Goal: Task Accomplishment & Management: Complete application form

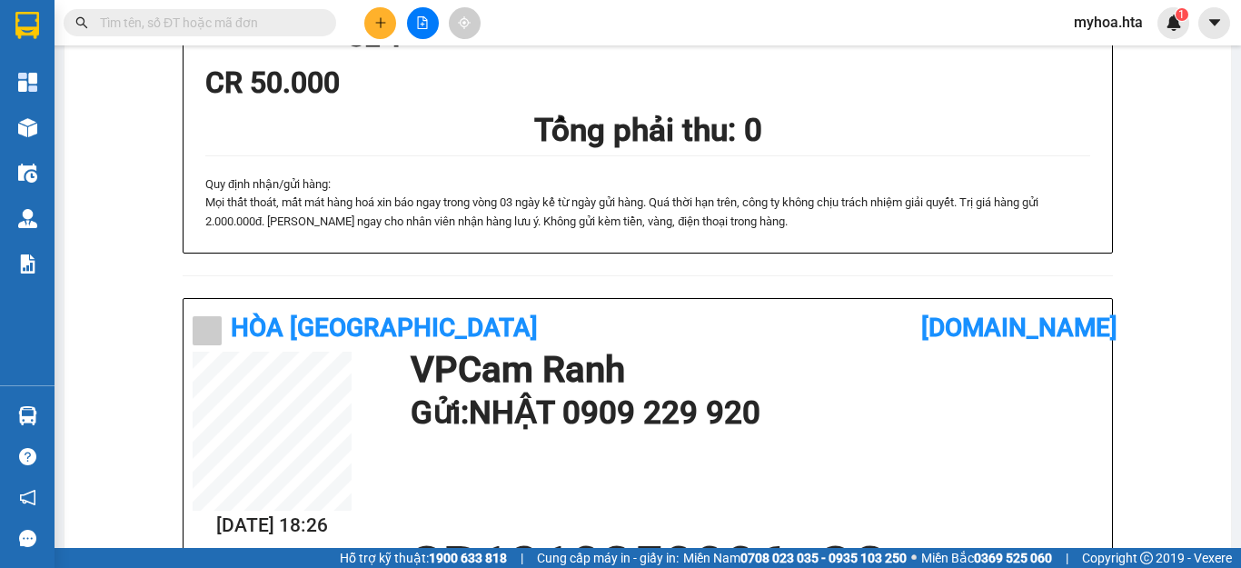
scroll to position [105, 0]
click at [393, 27] on button at bounding box center [380, 23] width 32 height 32
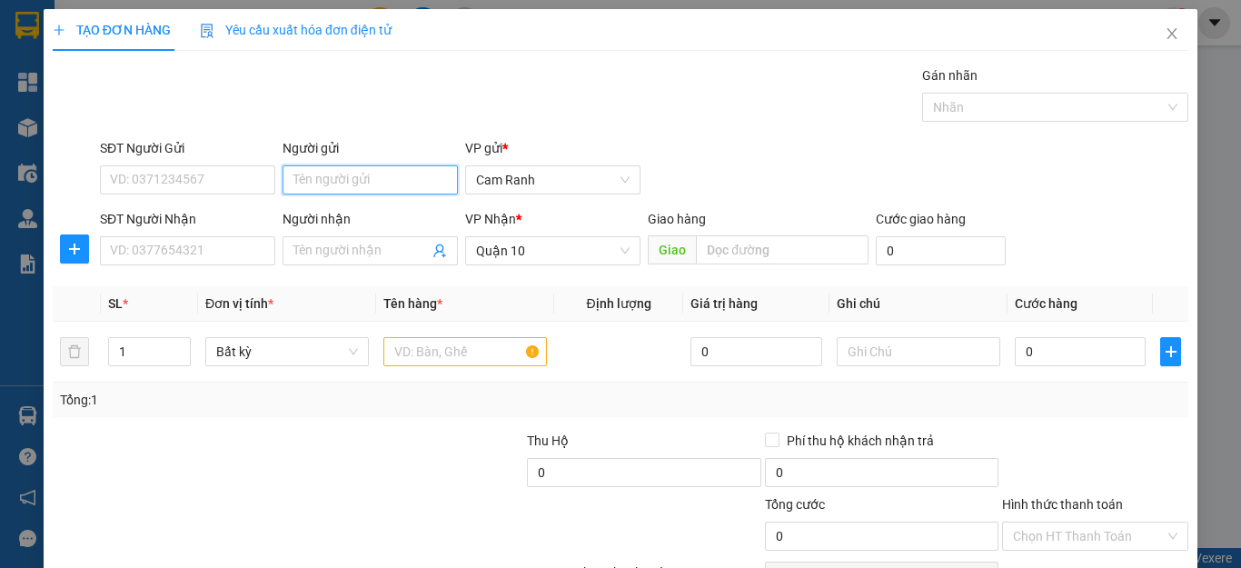
drag, startPoint x: 363, startPoint y: 177, endPoint x: 372, endPoint y: 100, distance: 77.7
click at [363, 175] on input "Người gửi" at bounding box center [370, 179] width 175 height 29
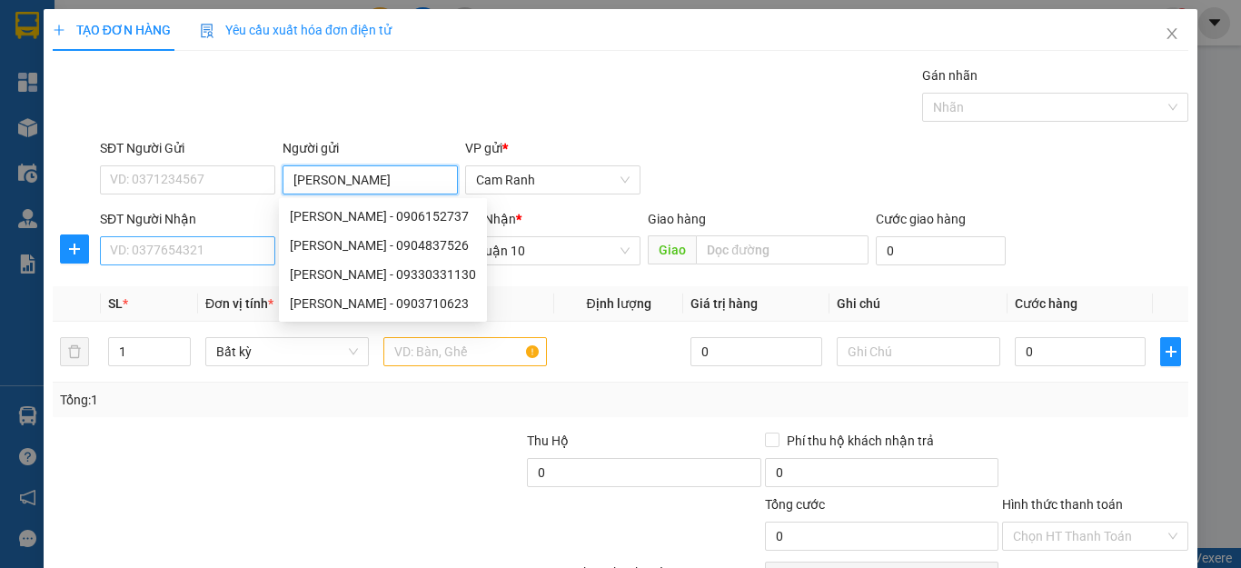
type input "[PERSON_NAME]"
click at [191, 244] on input "SĐT Người Nhận" at bounding box center [187, 250] width 175 height 29
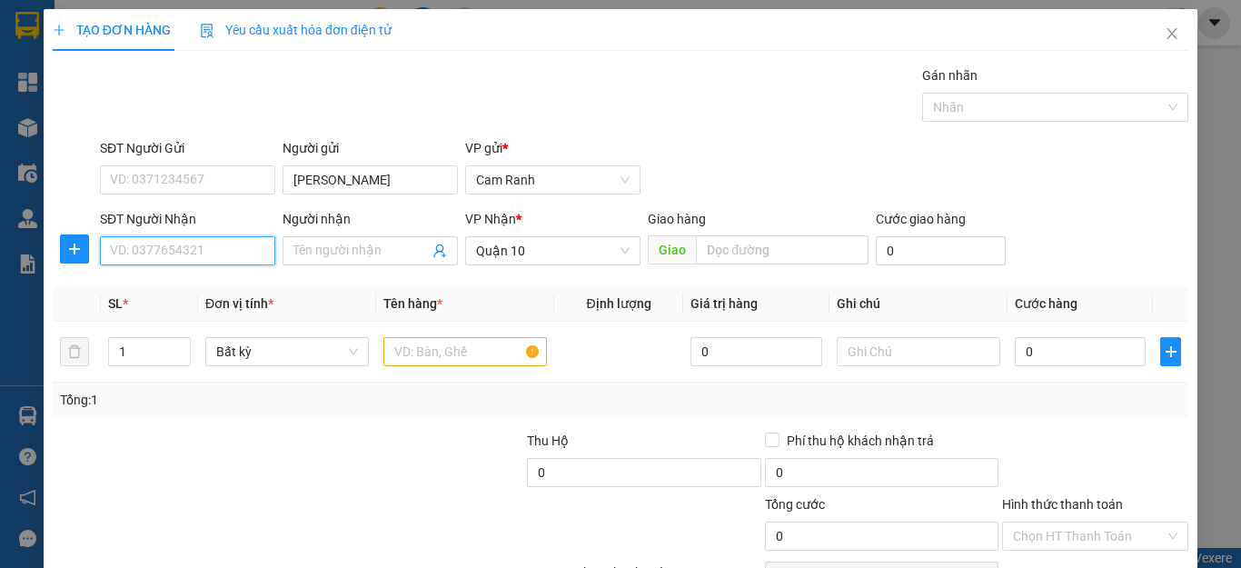
click at [190, 246] on input "SĐT Người Nhận" at bounding box center [187, 250] width 175 height 29
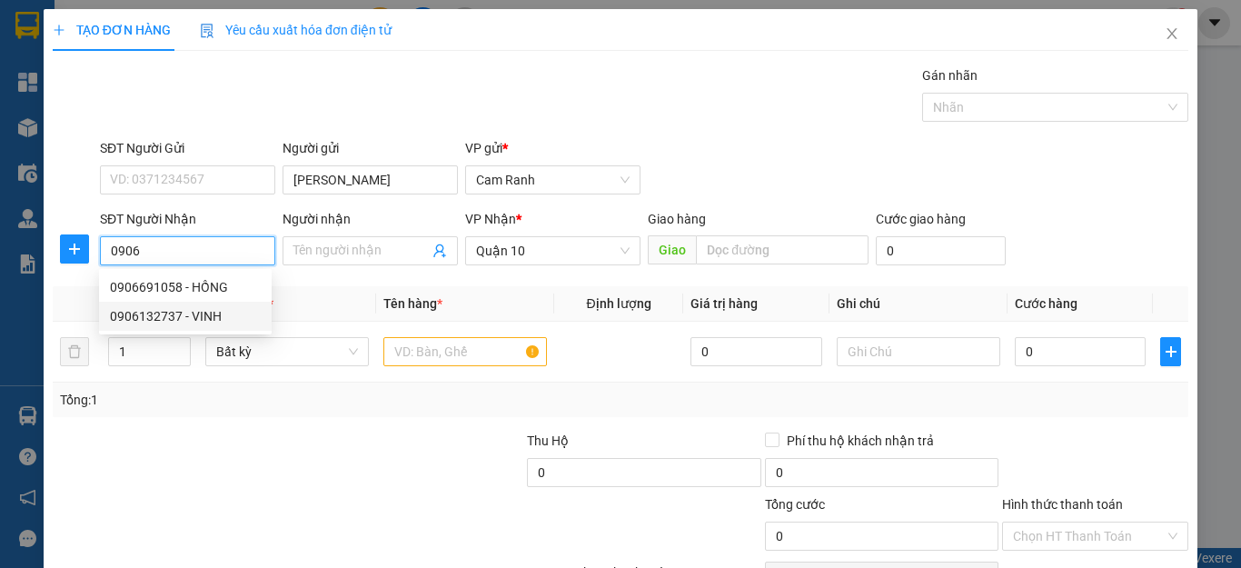
click at [186, 313] on div "0906132737 - VINH" at bounding box center [185, 316] width 151 height 20
type input "0906132737"
type input "VINH"
type input "100.000"
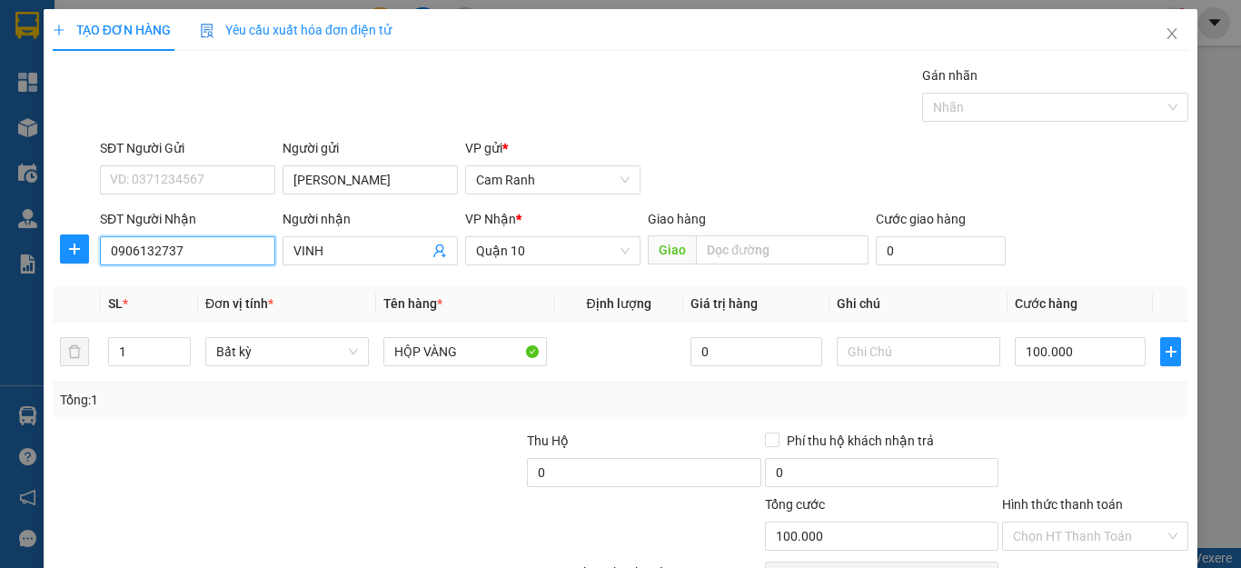
type input "0906132737"
drag, startPoint x: 330, startPoint y: 233, endPoint x: 322, endPoint y: 237, distance: 9.4
click at [322, 237] on div "Người nhận VINH" at bounding box center [370, 241] width 175 height 64
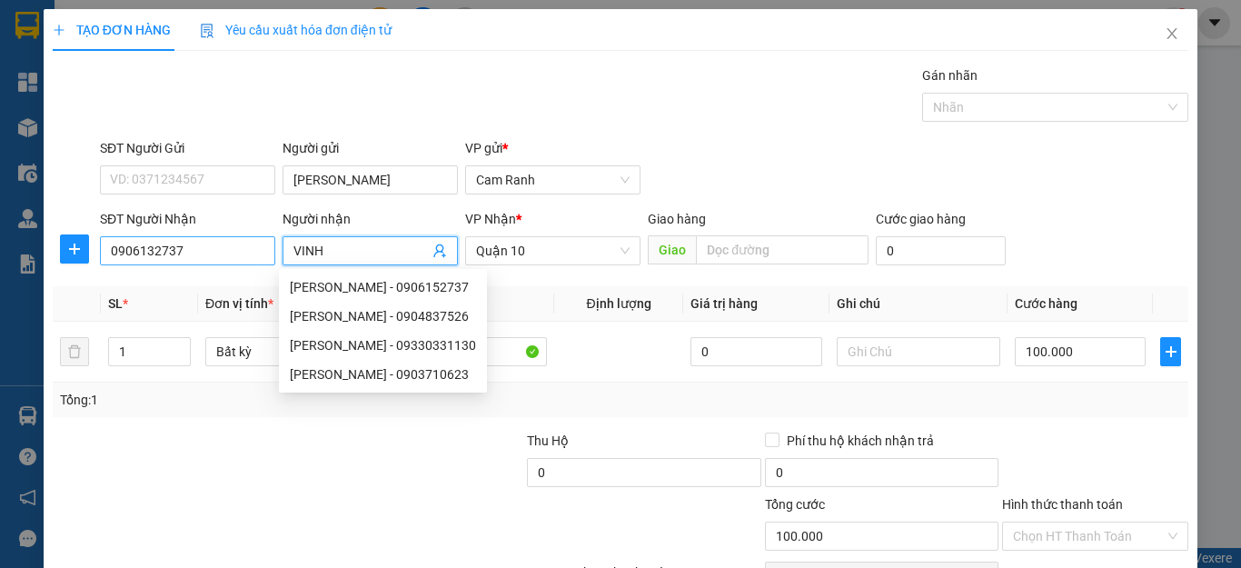
drag, startPoint x: 332, startPoint y: 246, endPoint x: 239, endPoint y: 252, distance: 93.7
click at [255, 260] on div "SĐT Người Nhận 0906132737 Người nhận VINH VP Nhận * Quận 10 Giao hàng Giao Cước…" at bounding box center [644, 241] width 1096 height 64
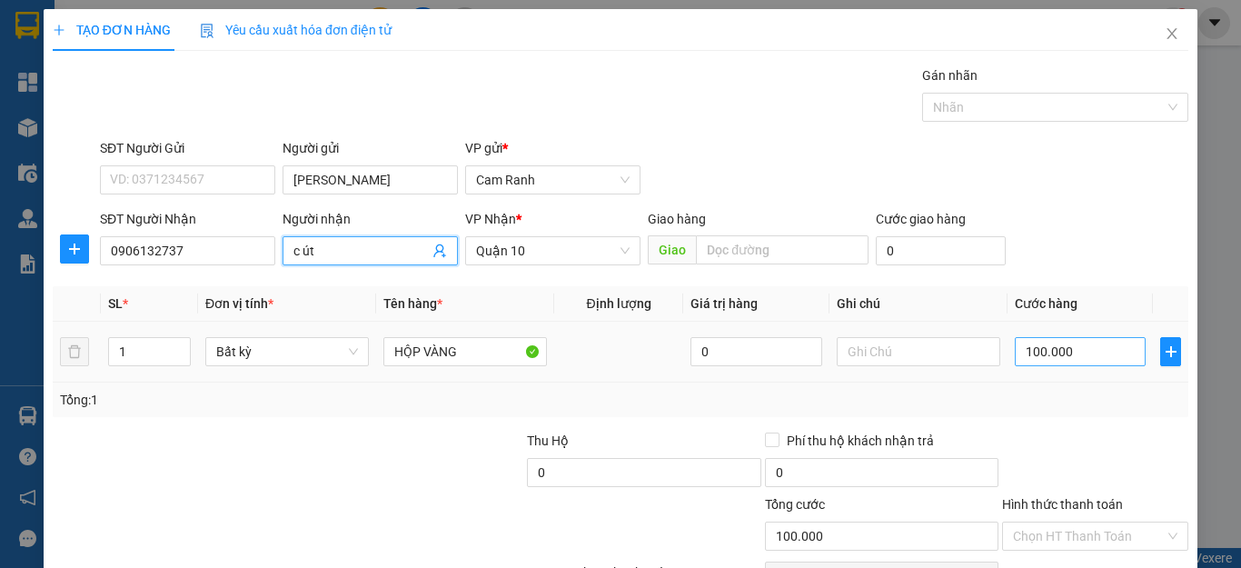
type input "c út"
type input "2"
type input "20"
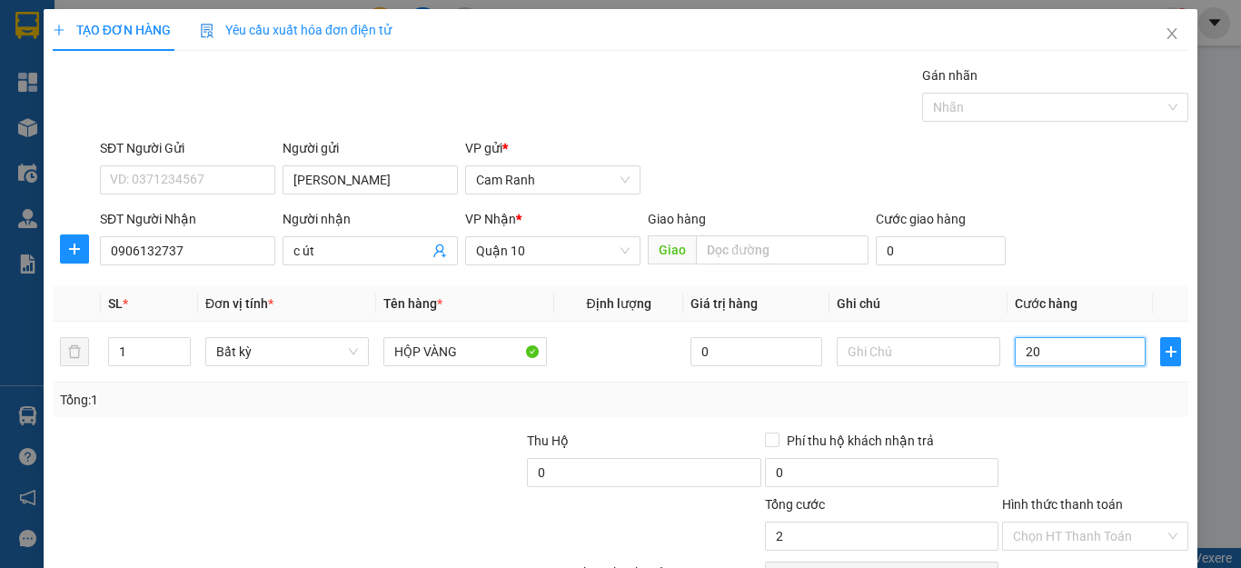
type input "20"
type input "200"
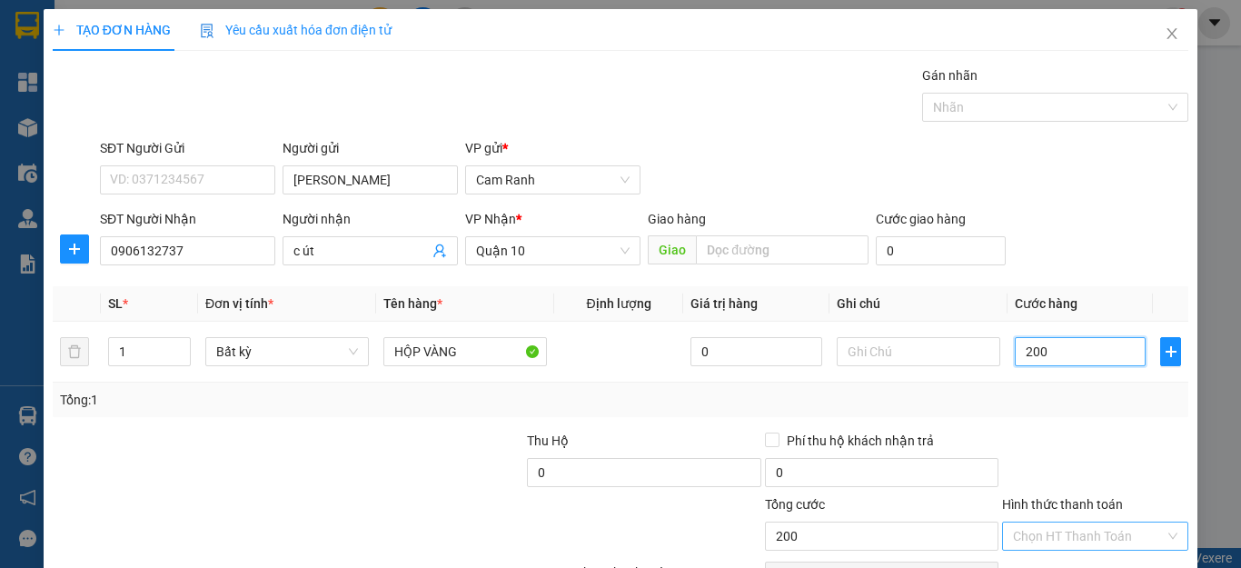
type input "200"
type input "200.000"
click at [1036, 534] on input "Hình thức thanh toán" at bounding box center [1089, 535] width 152 height 27
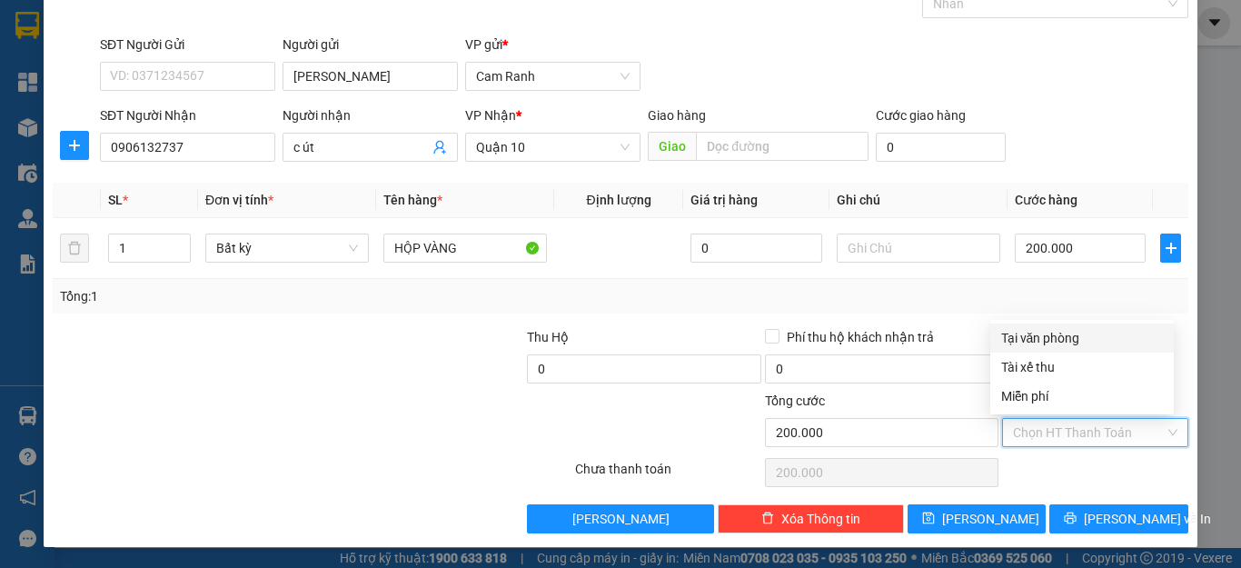
scroll to position [104, 0]
click at [1071, 338] on div "Tại văn phòng" at bounding box center [1082, 337] width 162 height 20
type input "0"
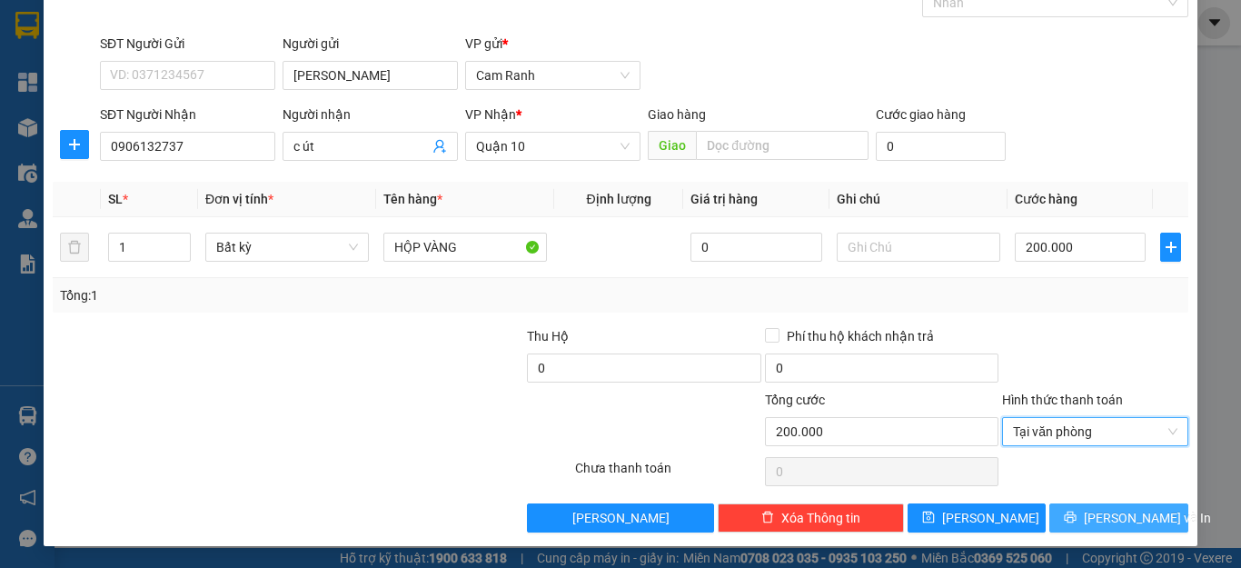
click at [1072, 513] on icon "printer" at bounding box center [1070, 517] width 13 height 13
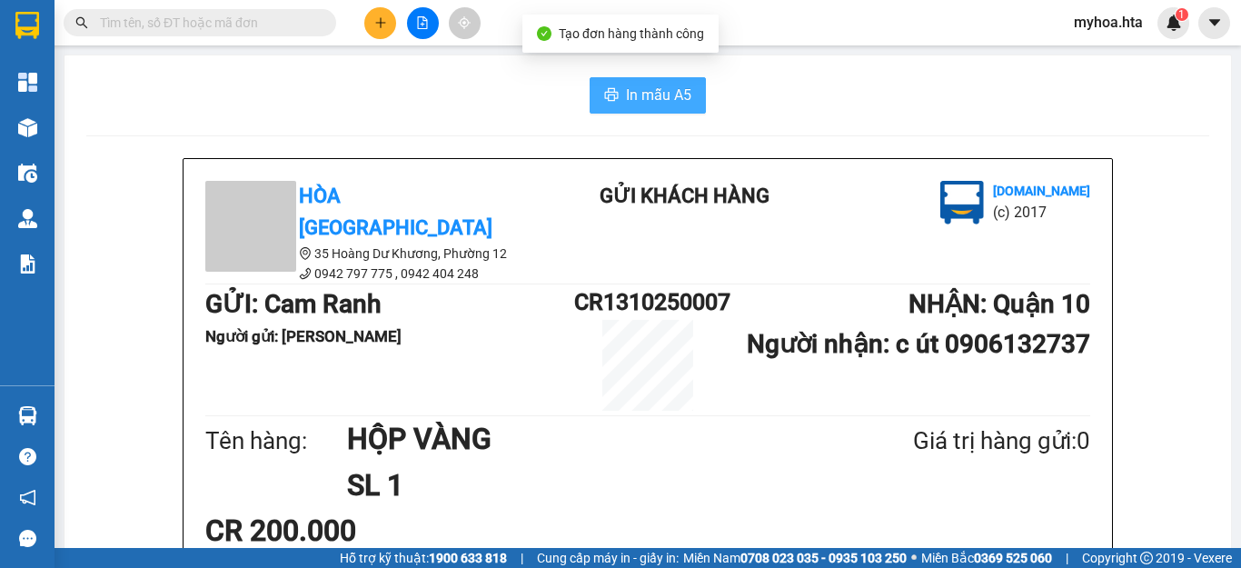
drag, startPoint x: 673, startPoint y: 74, endPoint x: 672, endPoint y: 84, distance: 9.1
click at [672, 84] on span "In mẫu A5" at bounding box center [658, 95] width 65 height 23
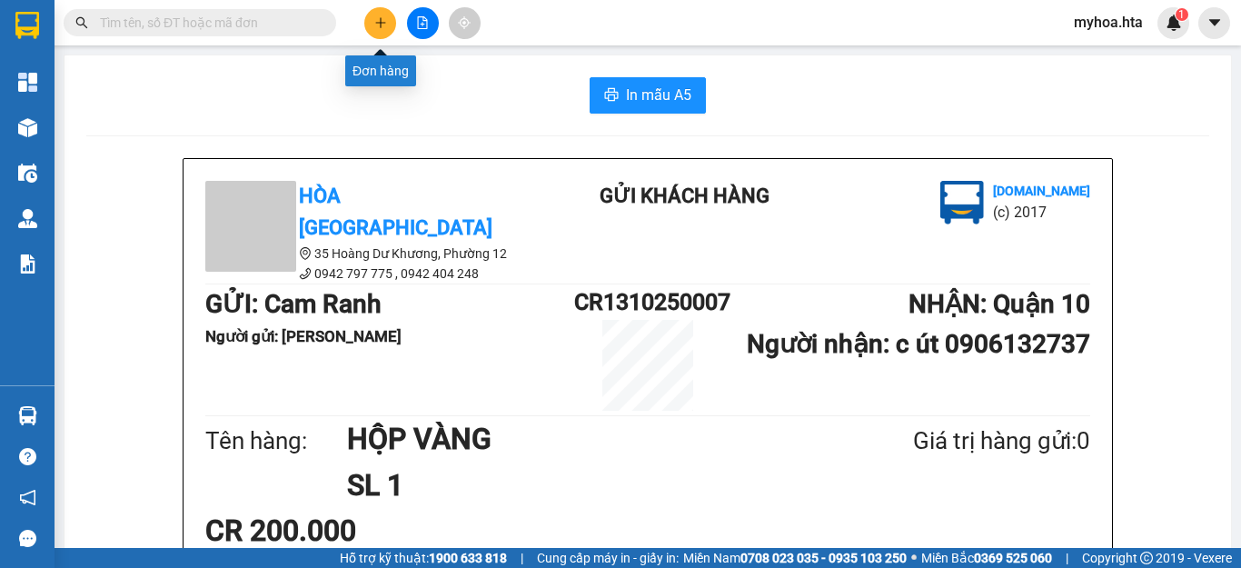
click at [383, 31] on button at bounding box center [380, 23] width 32 height 32
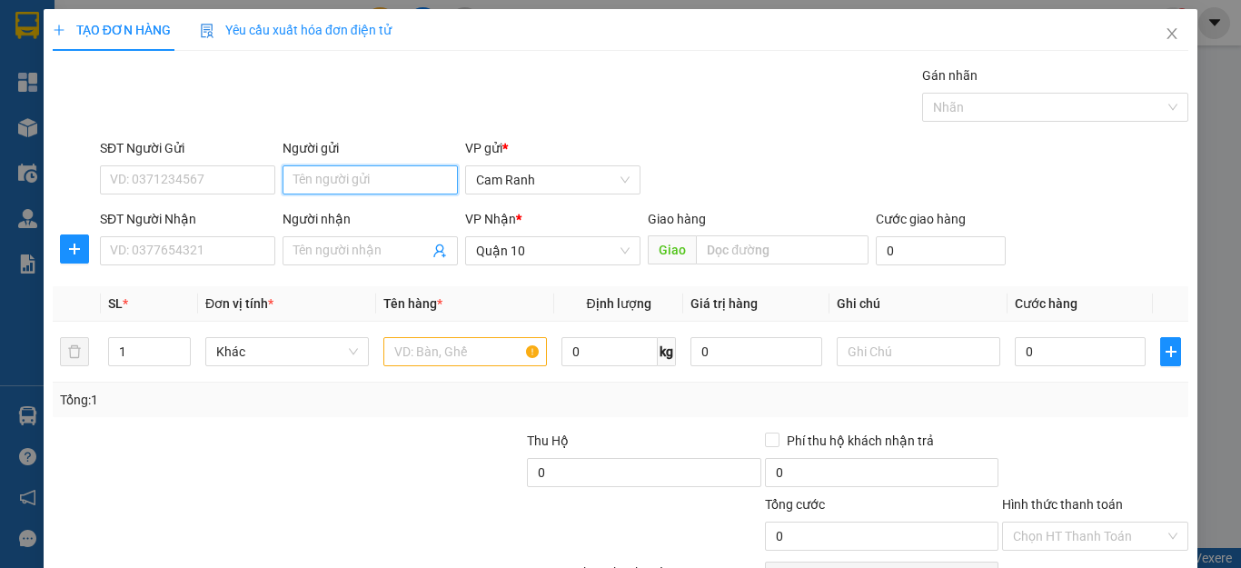
click at [358, 190] on input "Người gửi" at bounding box center [370, 179] width 175 height 29
type input "NGỌC"
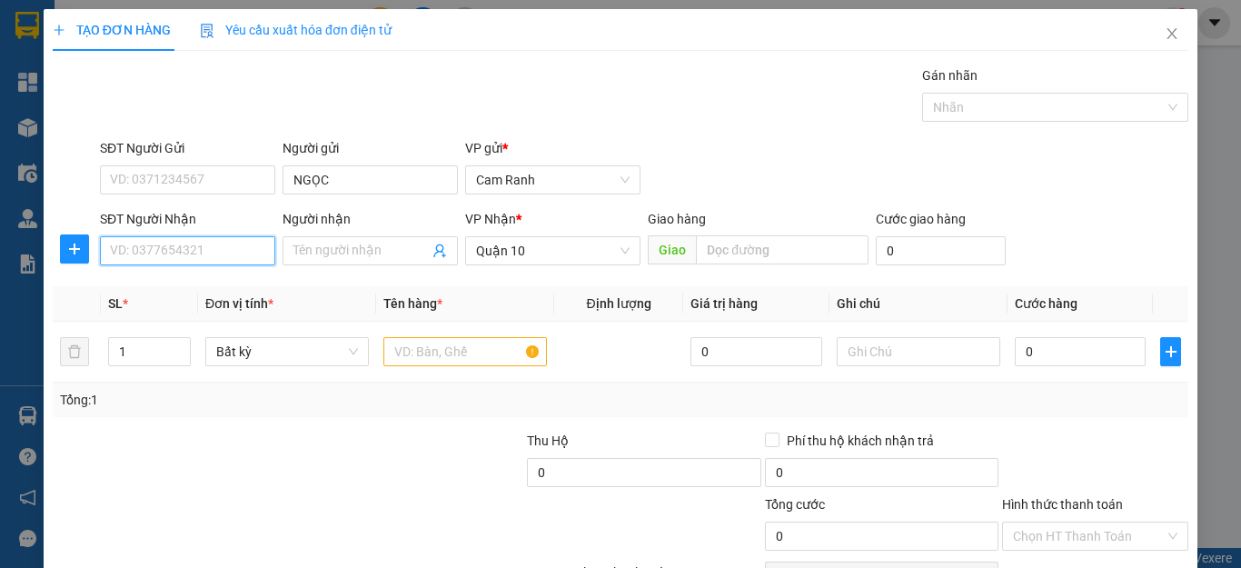
click at [193, 258] on input "SĐT Người Nhận" at bounding box center [187, 250] width 175 height 29
click at [193, 284] on div "0935088080 - HƯNG" at bounding box center [185, 287] width 151 height 20
type input "0935088080"
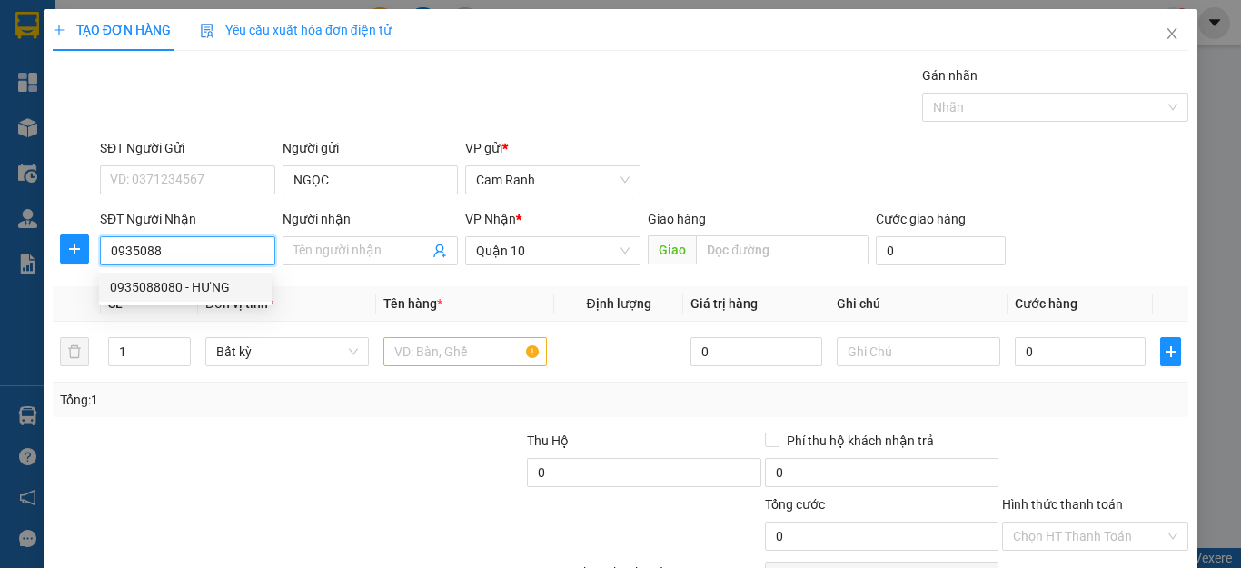
type input "HƯNG"
type input "500.000"
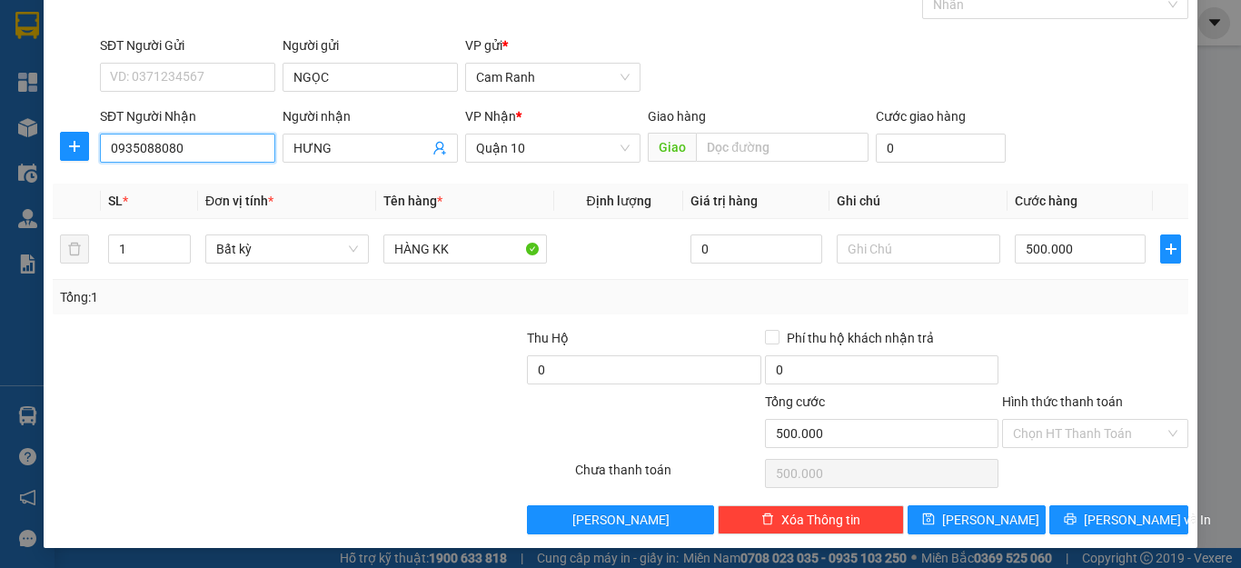
scroll to position [104, 0]
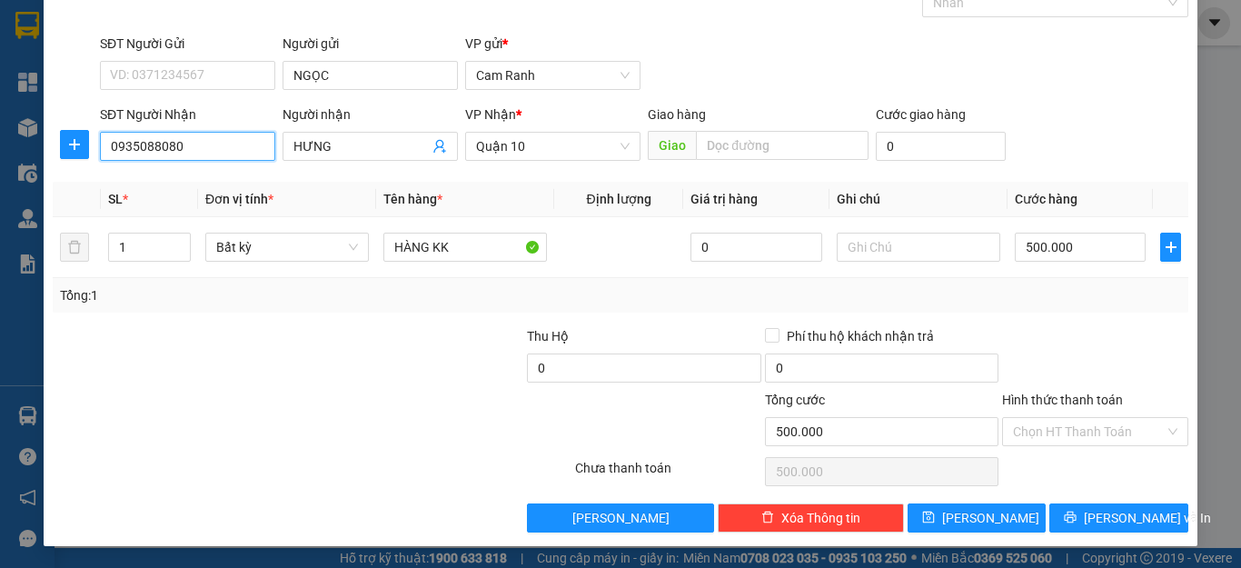
type input "0935088080"
click at [1075, 415] on div "Hình thức thanh toán" at bounding box center [1095, 403] width 186 height 27
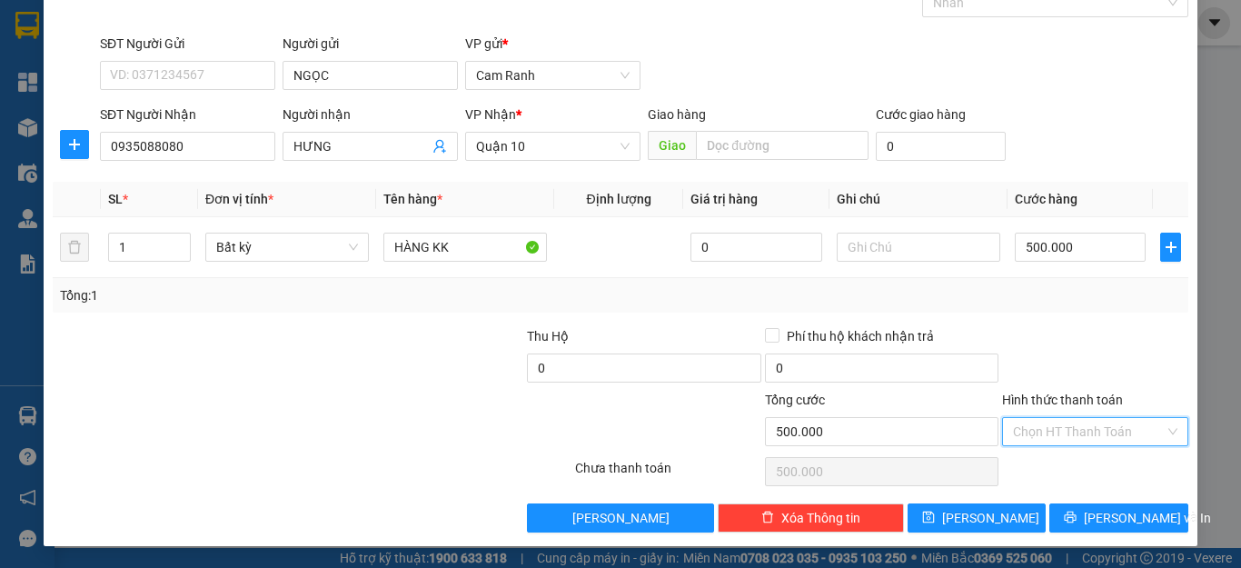
drag, startPoint x: 1077, startPoint y: 426, endPoint x: 1077, endPoint y: 461, distance: 35.4
click at [1077, 432] on input "Hình thức thanh toán" at bounding box center [1089, 431] width 152 height 27
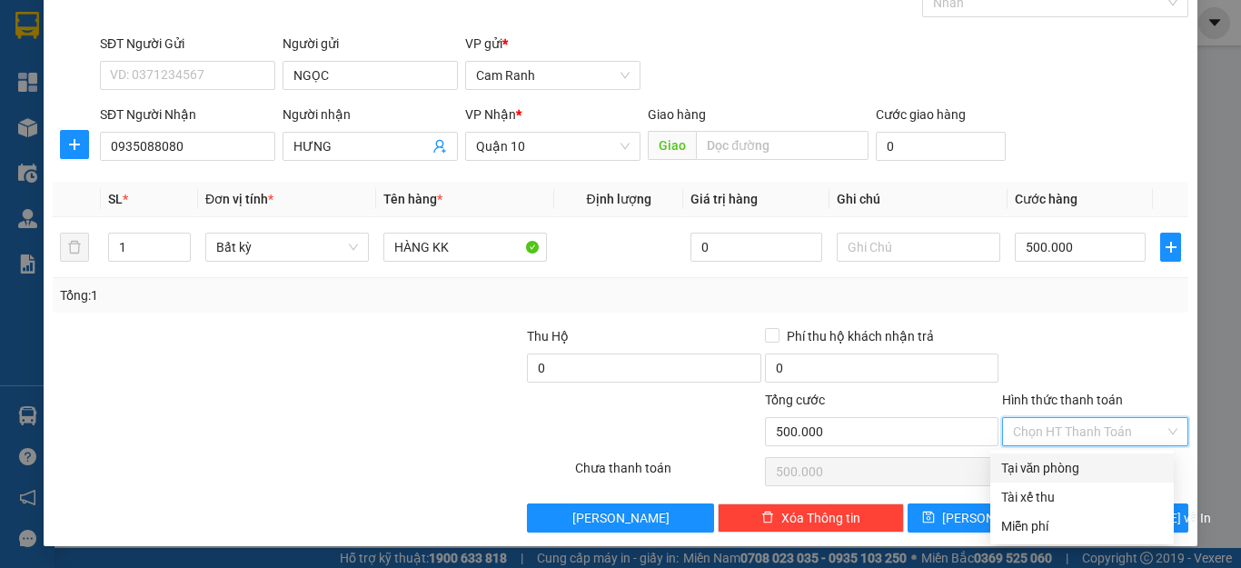
click at [1079, 470] on div "Tại văn phòng" at bounding box center [1082, 468] width 162 height 20
type input "0"
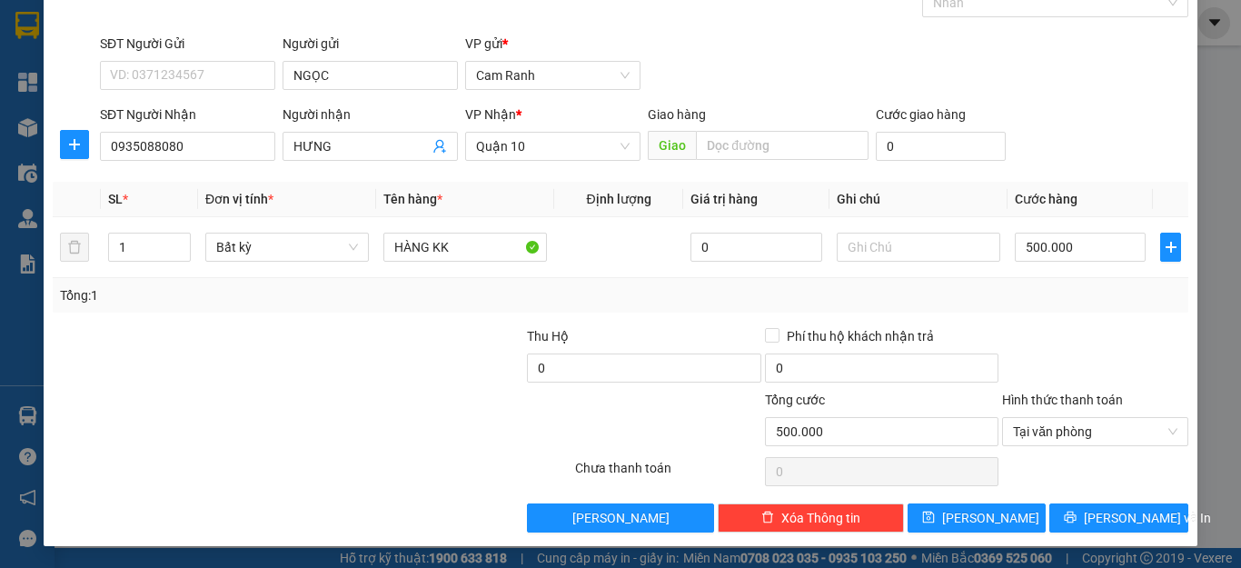
click at [1087, 497] on div "Transit Pickup Surcharge Ids Transit Deliver Surcharge Ids Transit Deliver Surc…" at bounding box center [621, 246] width 1136 height 571
click at [1086, 512] on button "[PERSON_NAME] và In" at bounding box center [1118, 517] width 139 height 29
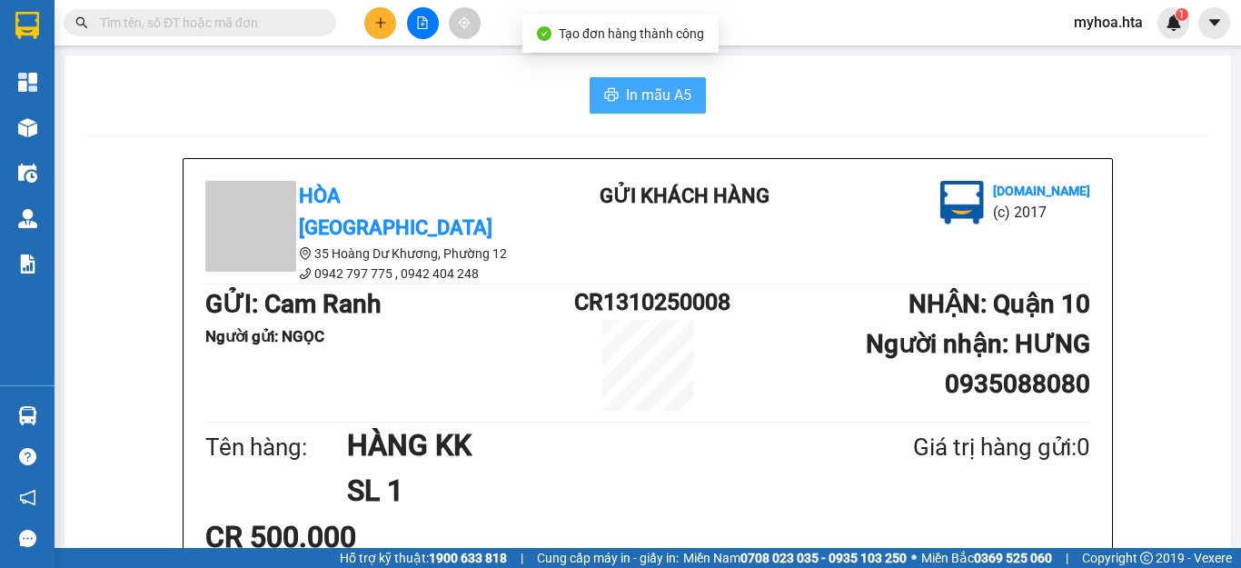
click at [637, 99] on span "In mẫu A5" at bounding box center [658, 95] width 65 height 23
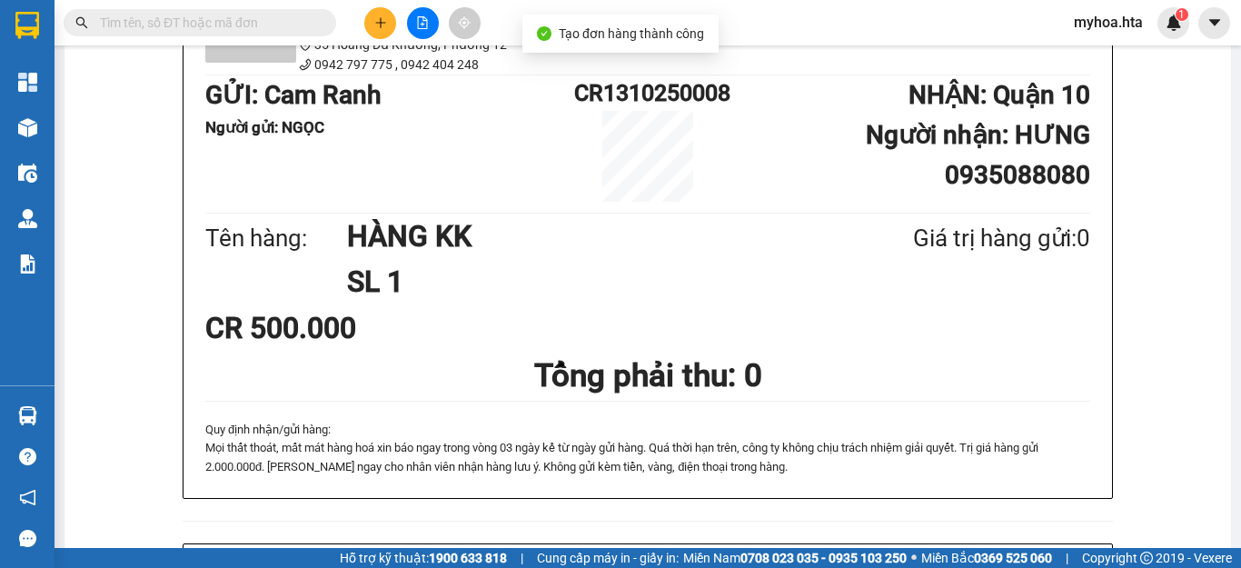
scroll to position [363, 0]
